Goal: Task Accomplishment & Management: Manage account settings

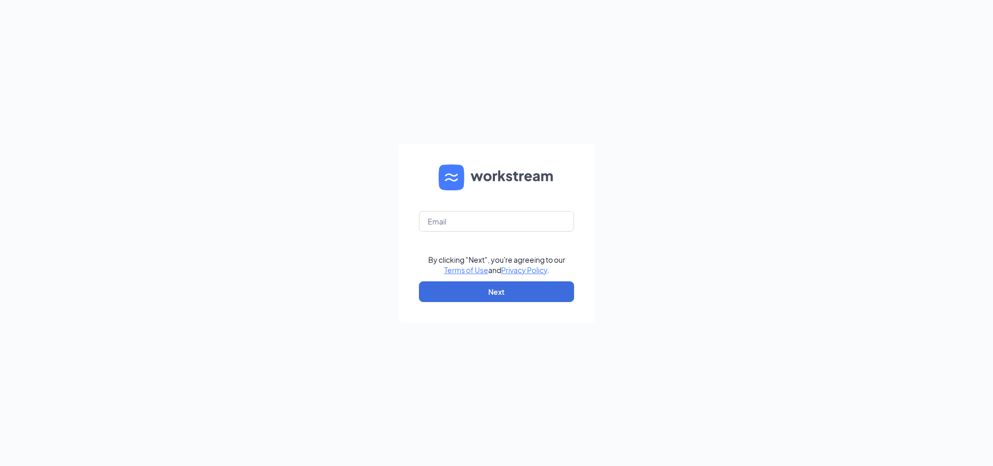
click at [725, 145] on div "By clicking "Next", you're agreeing to our Terms of Use and Privacy Policy . Ne…" at bounding box center [496, 233] width 993 height 466
click at [482, 221] on input "text" at bounding box center [496, 221] width 155 height 21
type input "geeta12602@gmail.com"
click at [866, 102] on div "geeta12602@gmail.com By clicking "Next", you're agreeing to our Terms of Use an…" at bounding box center [496, 233] width 993 height 466
click at [522, 293] on button "Next" at bounding box center [496, 291] width 155 height 21
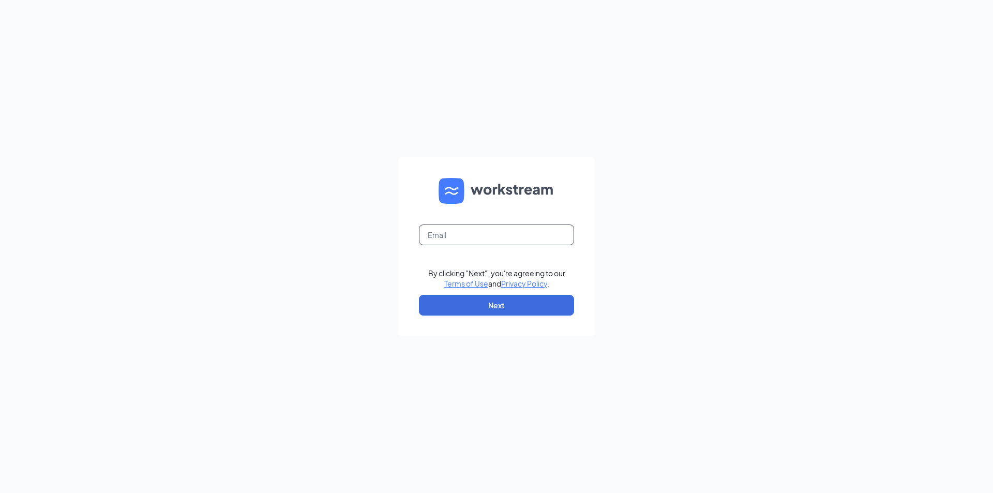
click at [504, 232] on input "text" at bounding box center [496, 234] width 155 height 21
type input "[EMAIL_ADDRESS][DOMAIN_NAME]"
click at [548, 304] on button "Next" at bounding box center [496, 305] width 155 height 21
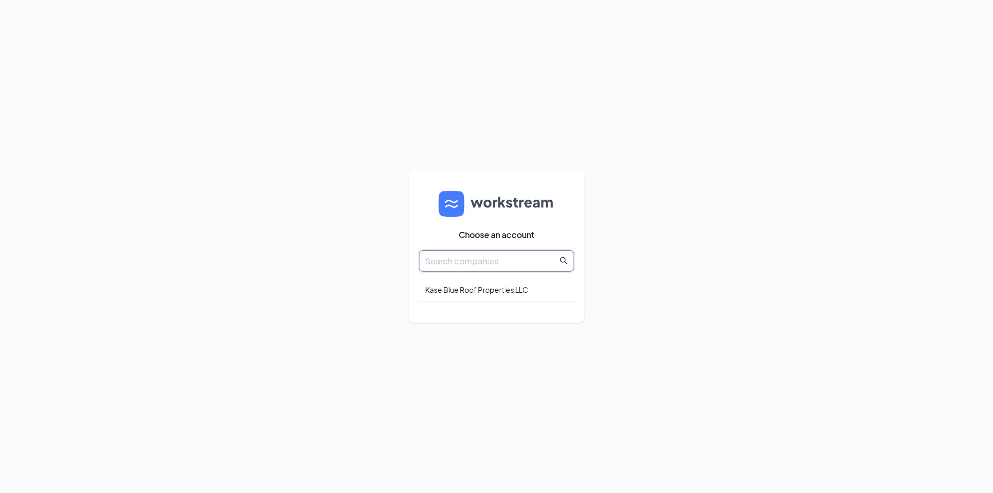
click at [511, 263] on input "text" at bounding box center [491, 260] width 132 height 13
click at [495, 289] on div "Kase Blue Roof Properties LLC" at bounding box center [496, 290] width 155 height 24
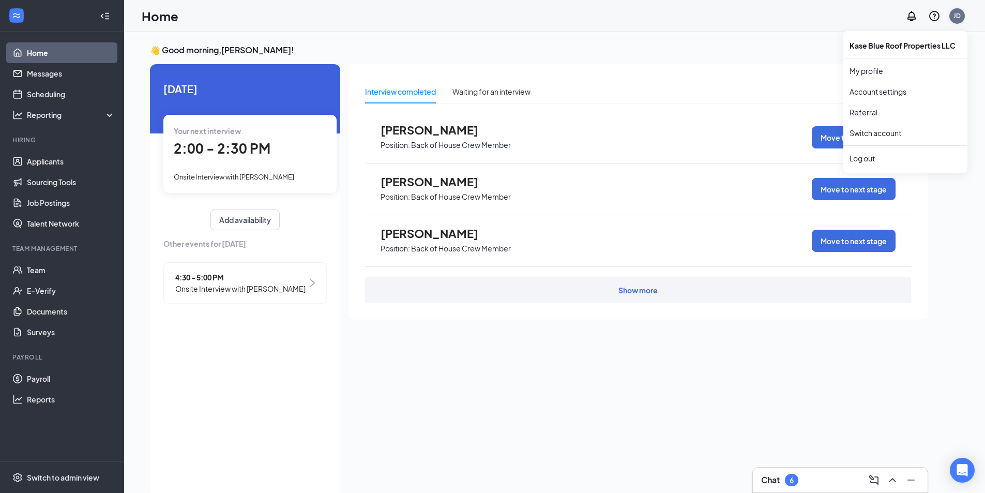
click at [957, 14] on div "JD" at bounding box center [957, 15] width 7 height 9
click at [866, 158] on div "Log out" at bounding box center [906, 158] width 112 height 10
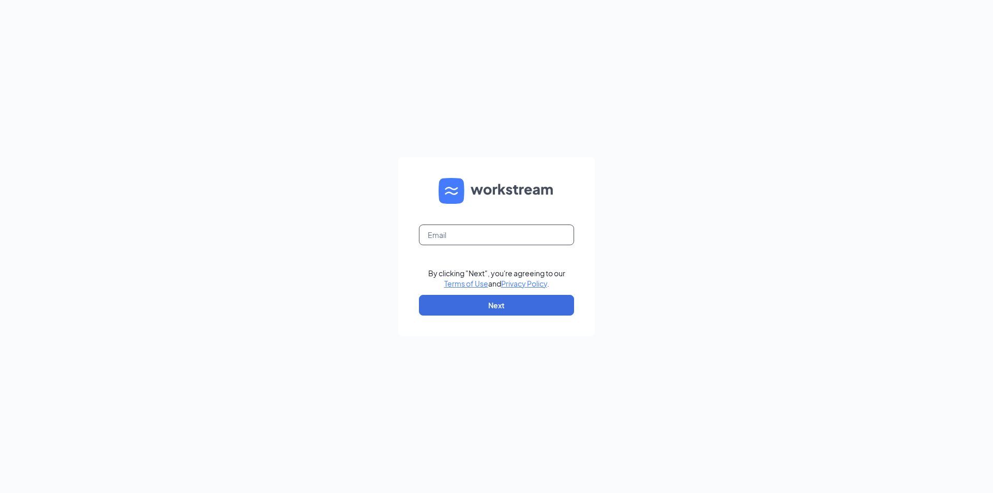
click at [485, 233] on input "text" at bounding box center [496, 234] width 155 height 21
type input "[EMAIL_ADDRESS][DOMAIN_NAME]"
click at [511, 305] on button "Next" at bounding box center [496, 305] width 155 height 21
